Goal: Navigation & Orientation: Understand site structure

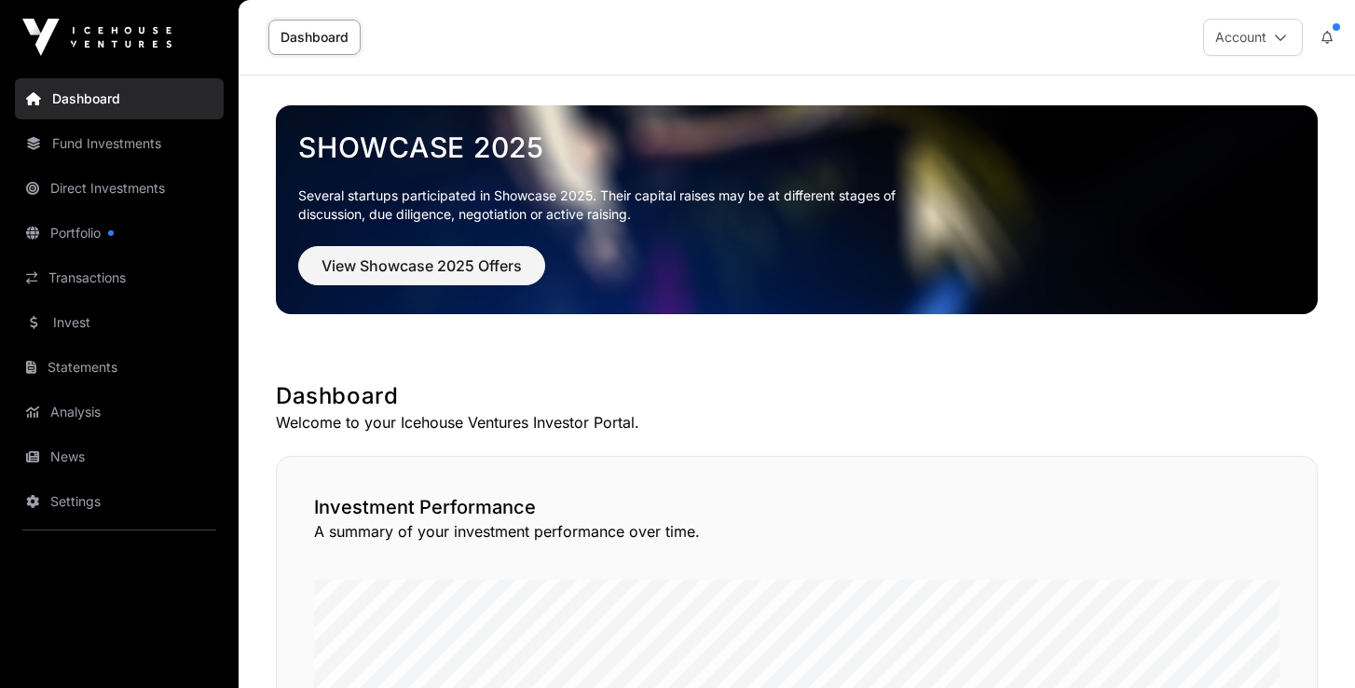
click at [128, 149] on link "Fund Investments" at bounding box center [119, 143] width 209 height 41
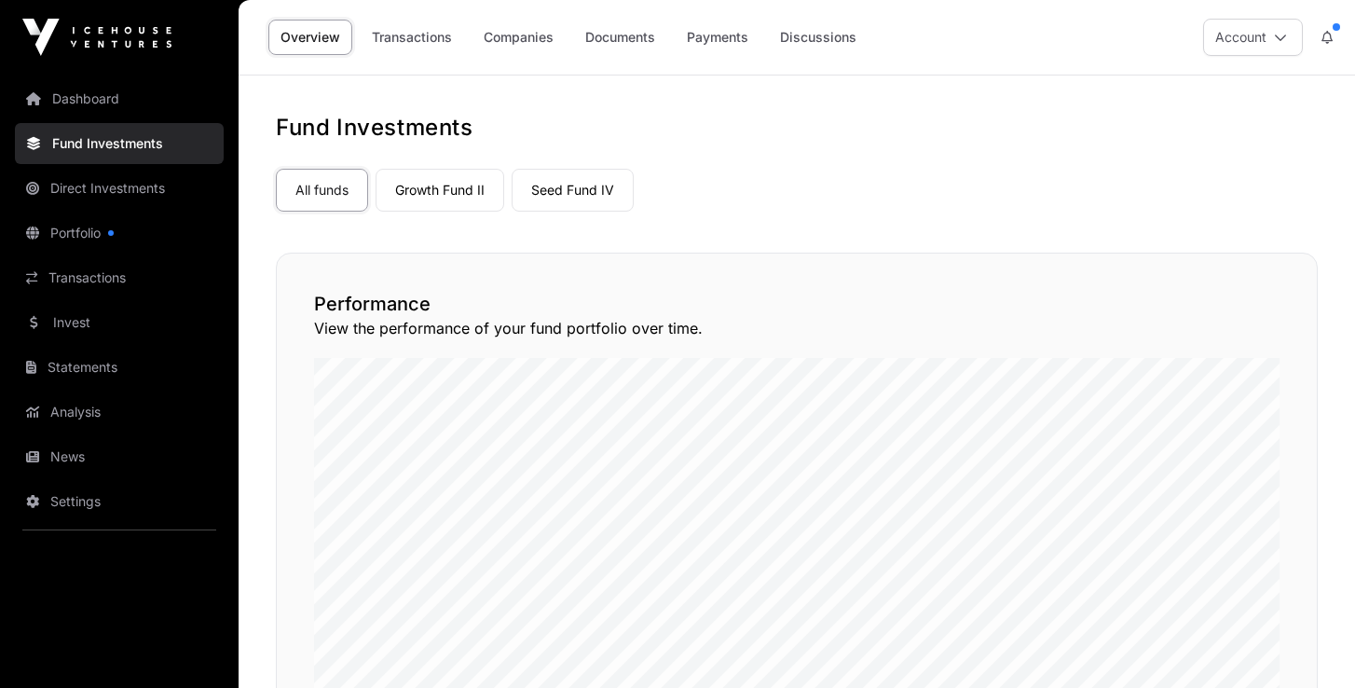
click at [103, 185] on link "Direct Investments" at bounding box center [119, 188] width 209 height 41
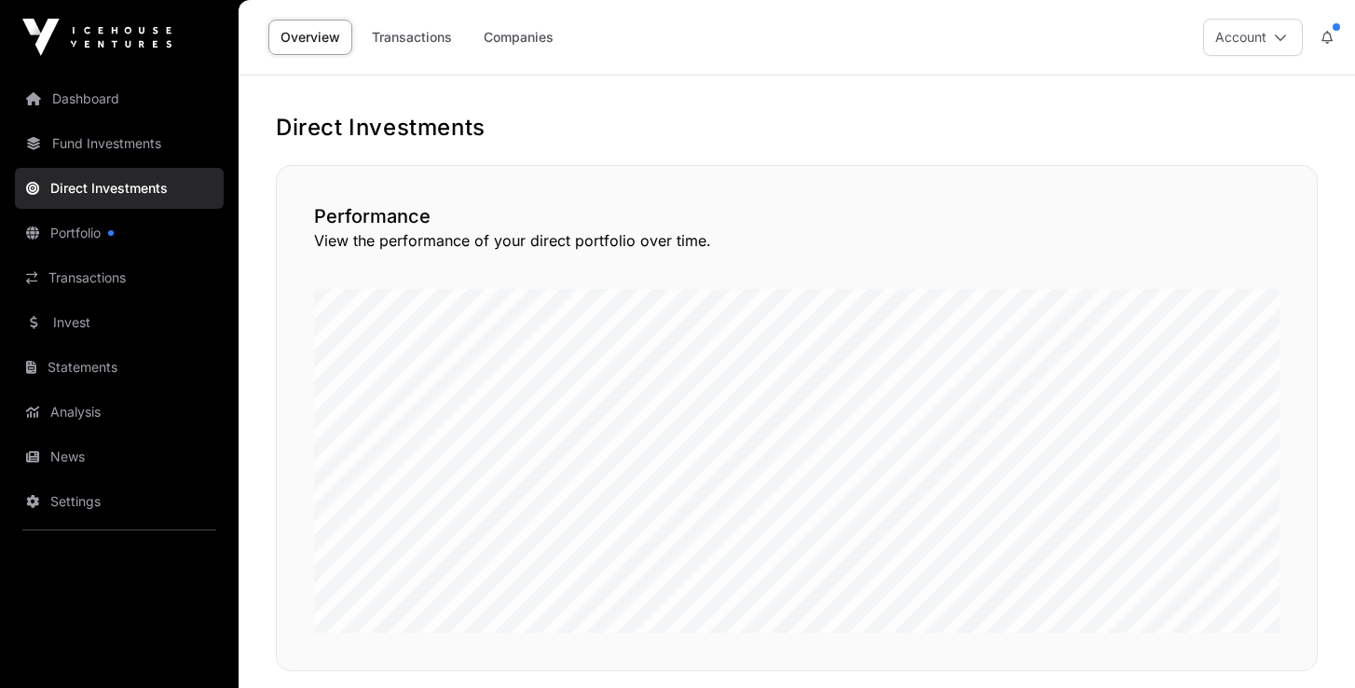
click at [428, 36] on link "Transactions" at bounding box center [412, 37] width 104 height 35
click at [538, 42] on link "Companies" at bounding box center [519, 37] width 94 height 35
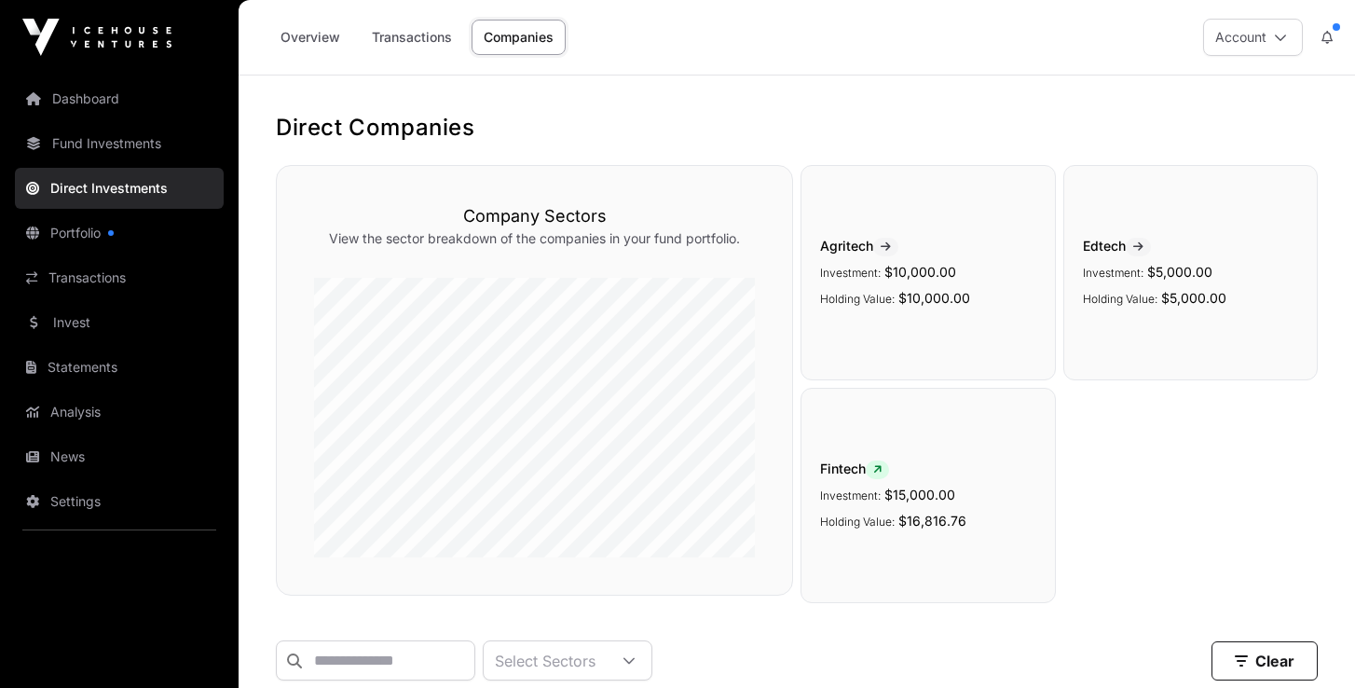
click at [106, 99] on link "Dashboard" at bounding box center [119, 98] width 209 height 41
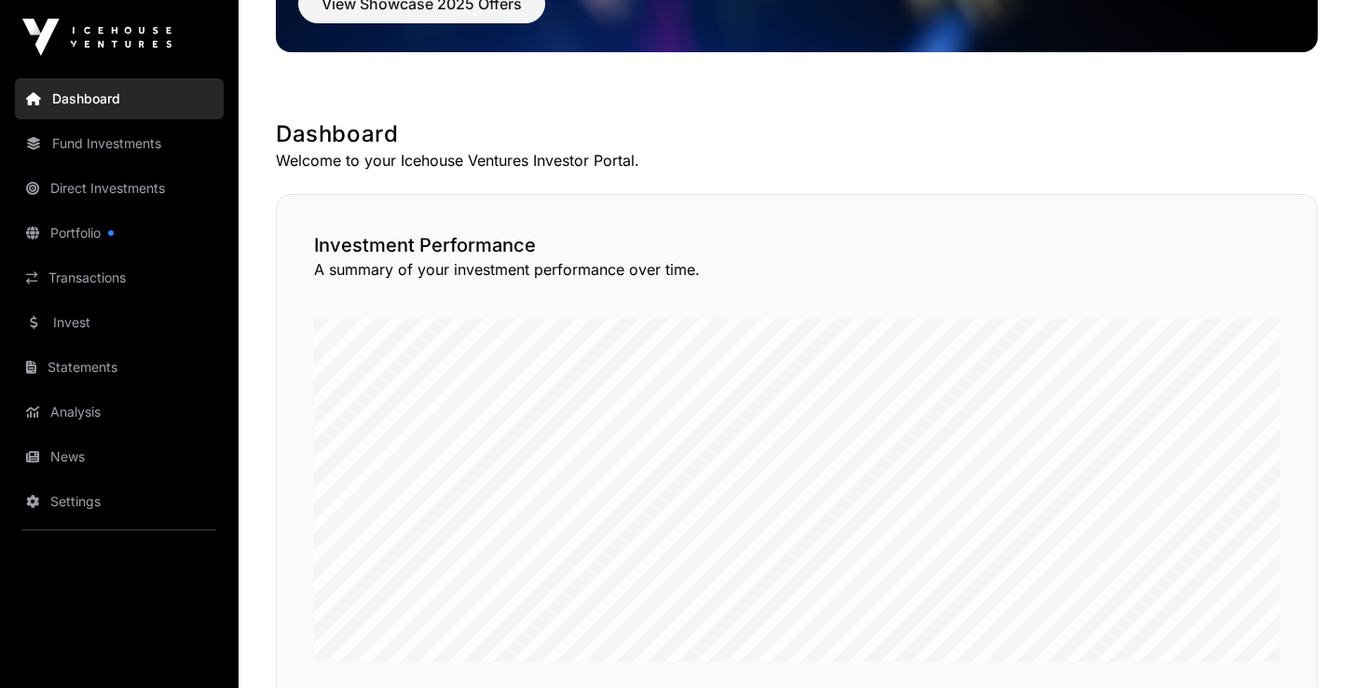
scroll to position [243, 0]
